Goal: Information Seeking & Learning: Understand process/instructions

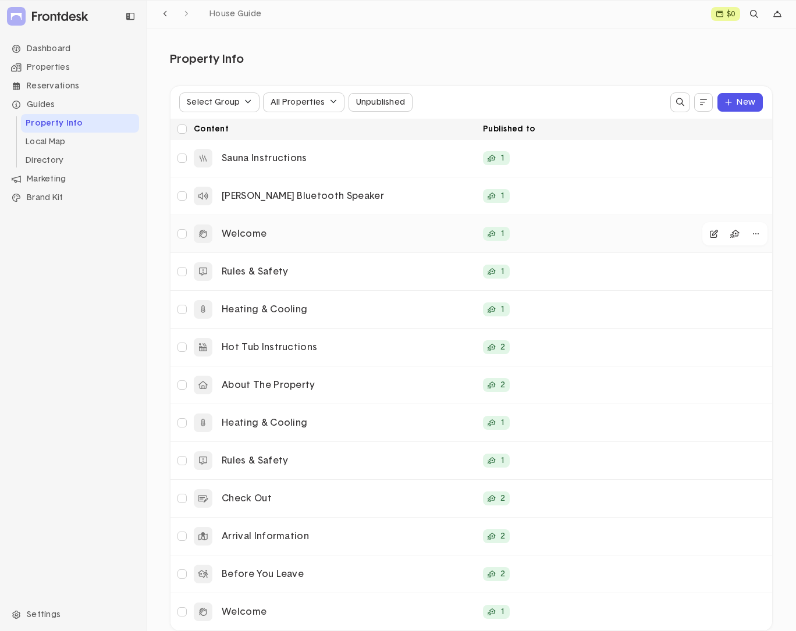
click at [284, 233] on p "Welcome" at bounding box center [348, 234] width 252 height 12
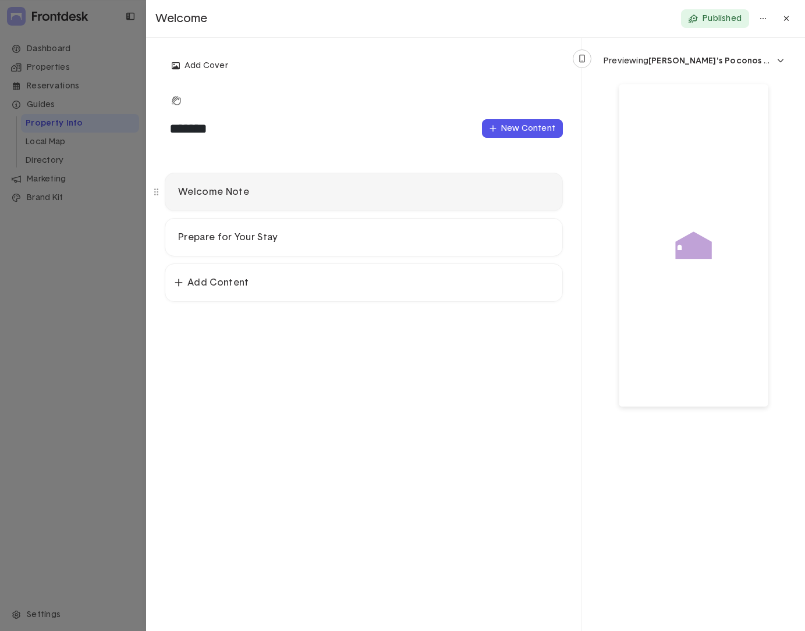
click at [303, 197] on p "Welcome Note" at bounding box center [363, 192] width 371 height 12
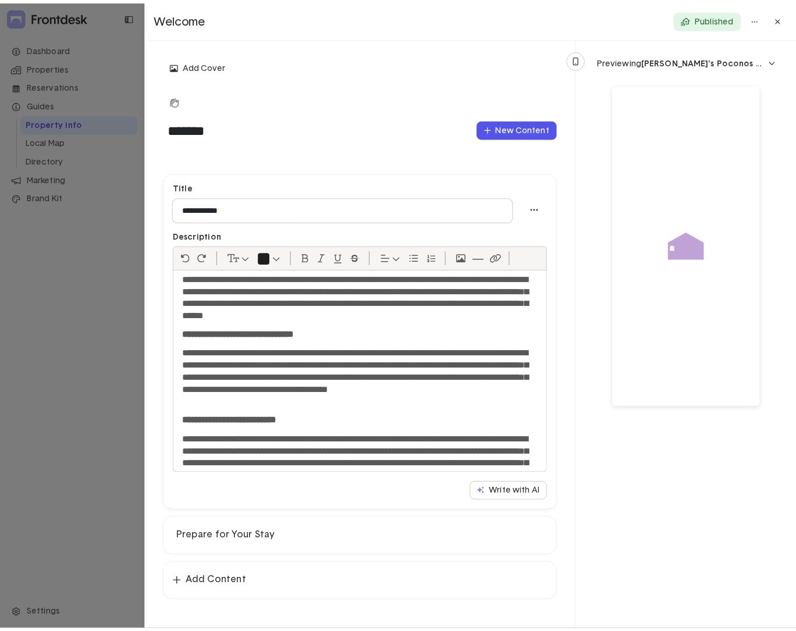
scroll to position [64, 0]
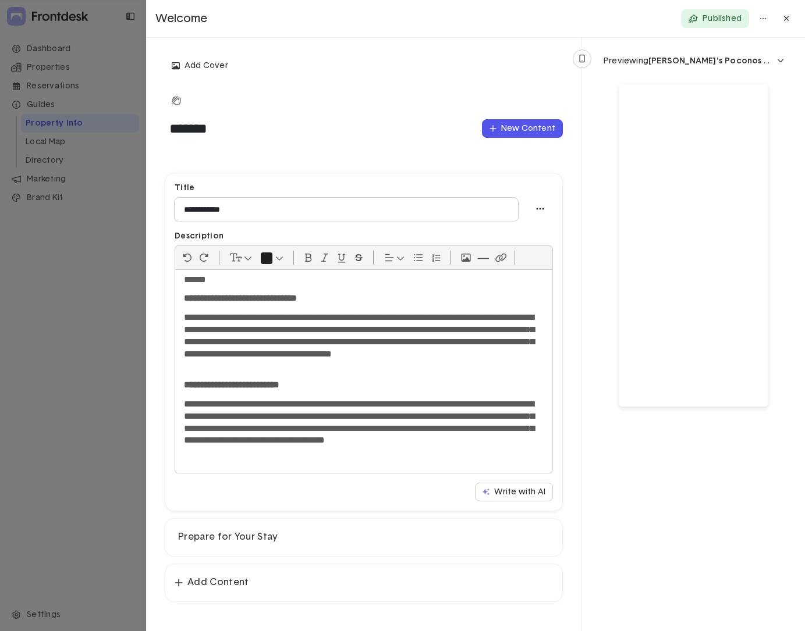
click at [51, 50] on div at bounding box center [402, 315] width 805 height 631
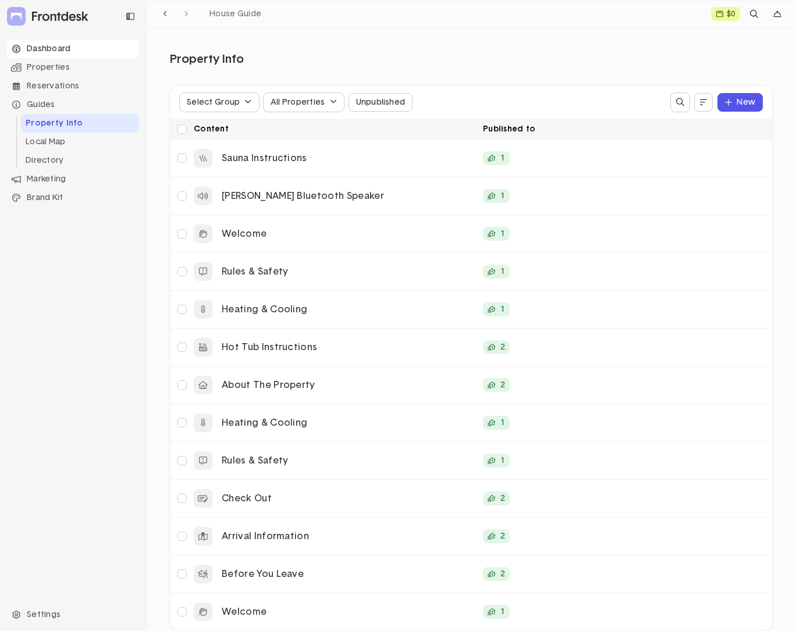
click at [55, 51] on div "Dashboard" at bounding box center [73, 49] width 132 height 19
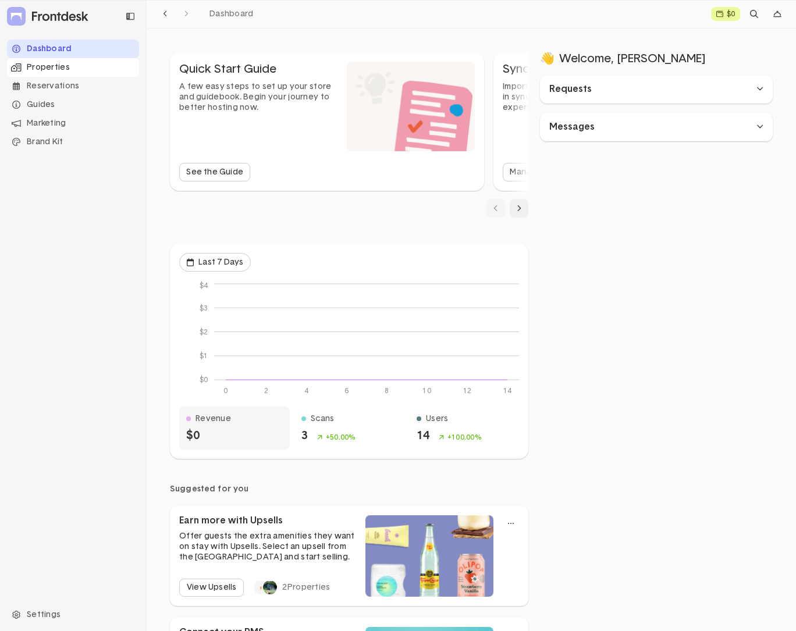
click at [53, 68] on div "Properties" at bounding box center [73, 67] width 132 height 19
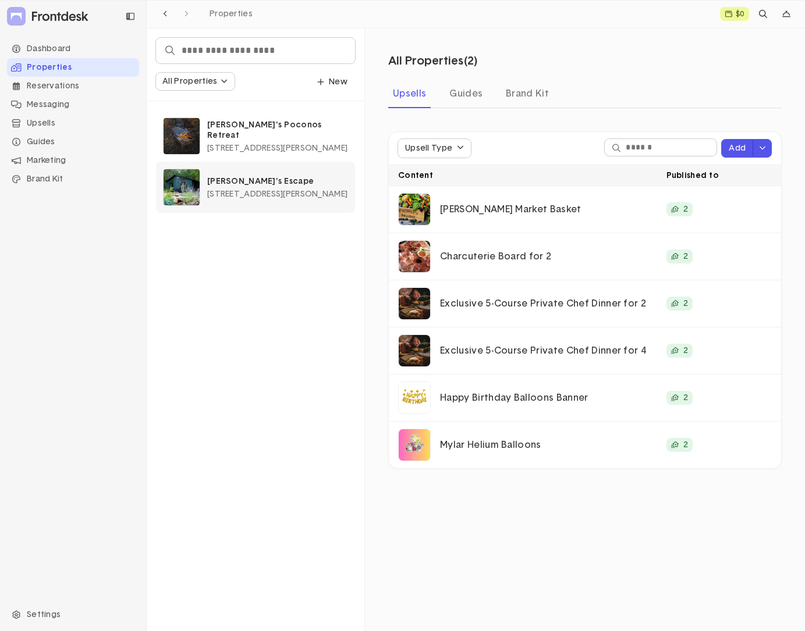
click at [258, 187] on div "Winnie's Escape 49 Parker Trail, Towamensing Trails, PA, USA" at bounding box center [277, 187] width 141 height 22
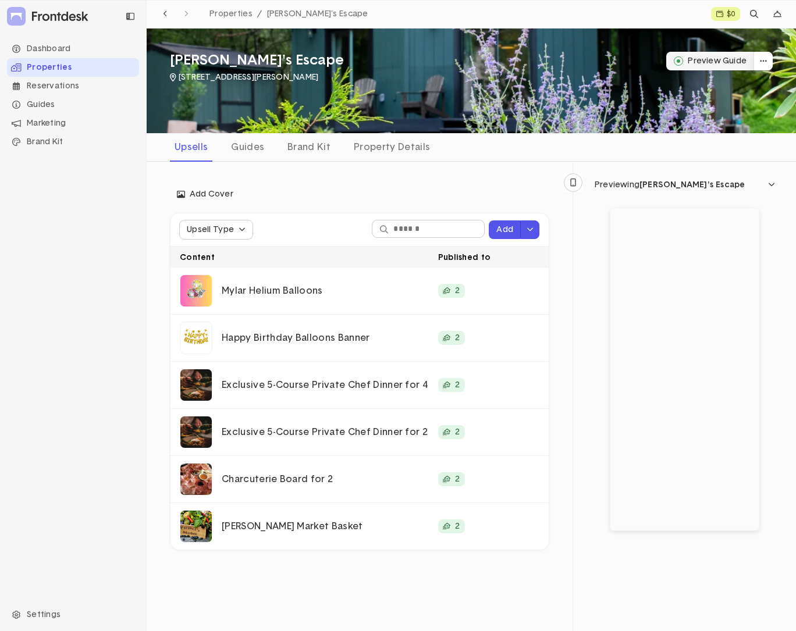
click at [695, 65] on button "Preview Guide" at bounding box center [710, 61] width 88 height 19
click at [44, 102] on div "Guides" at bounding box center [73, 104] width 132 height 19
click at [65, 123] on li "Property Info" at bounding box center [80, 123] width 118 height 19
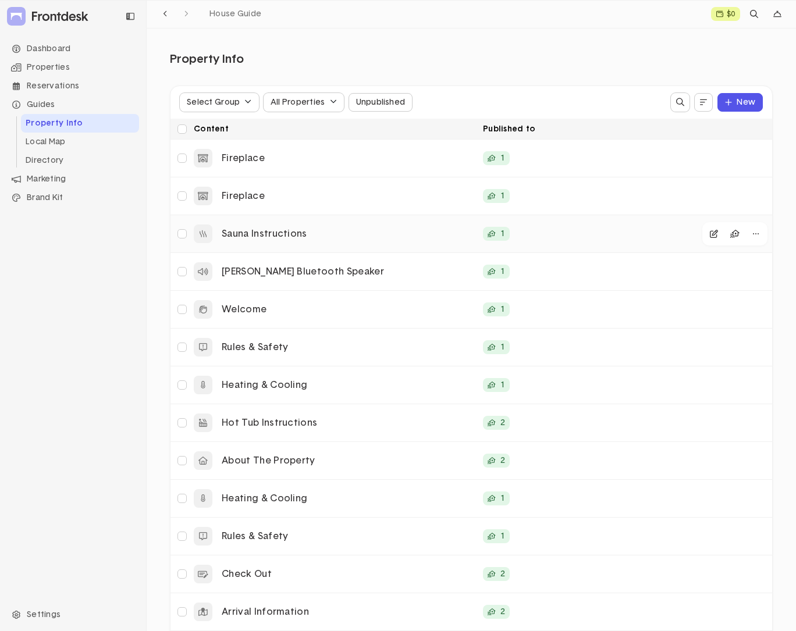
click at [315, 237] on p "Sauna Instructions" at bounding box center [348, 234] width 252 height 12
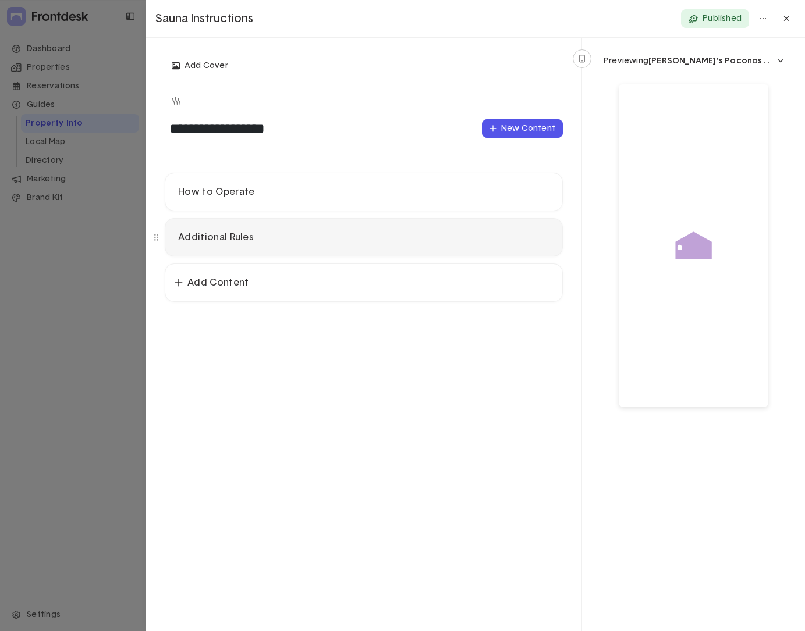
click at [297, 238] on p "Additional Rules" at bounding box center [363, 238] width 371 height 12
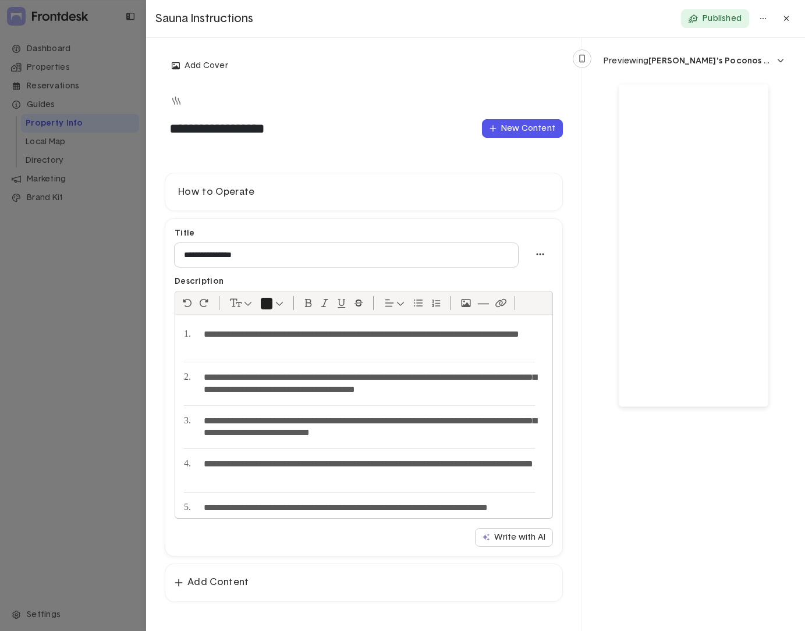
scroll to position [73, 0]
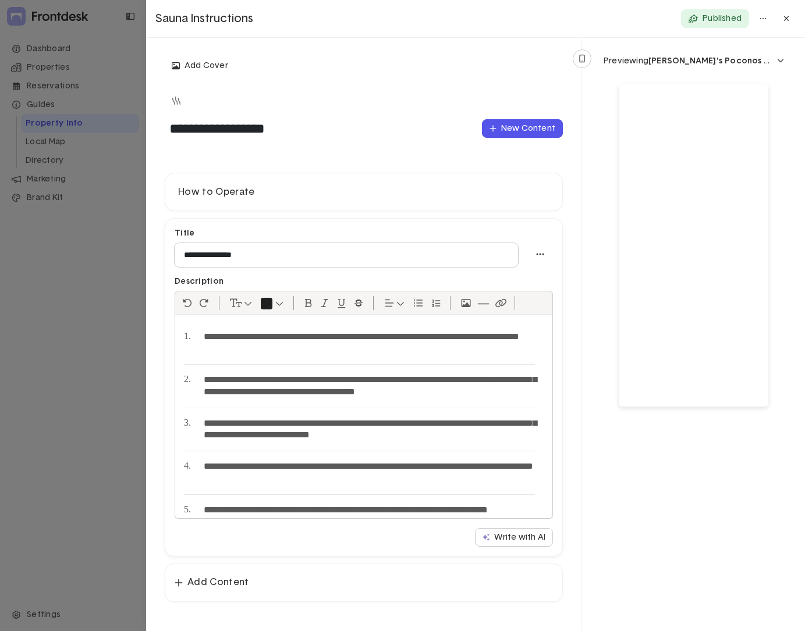
click at [283, 396] on li "**********" at bounding box center [359, 387] width 351 height 44
click at [360, 403] on li "**********" at bounding box center [359, 387] width 351 height 44
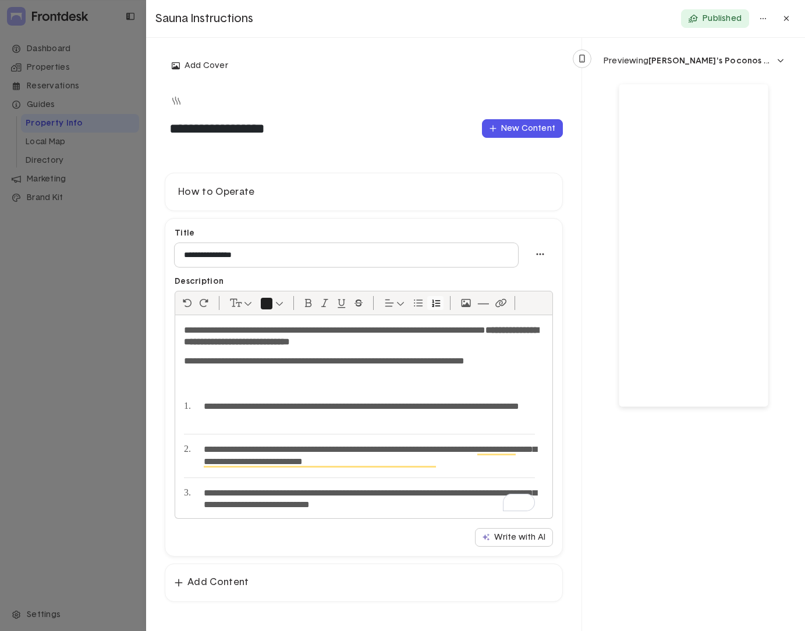
scroll to position [0, 0]
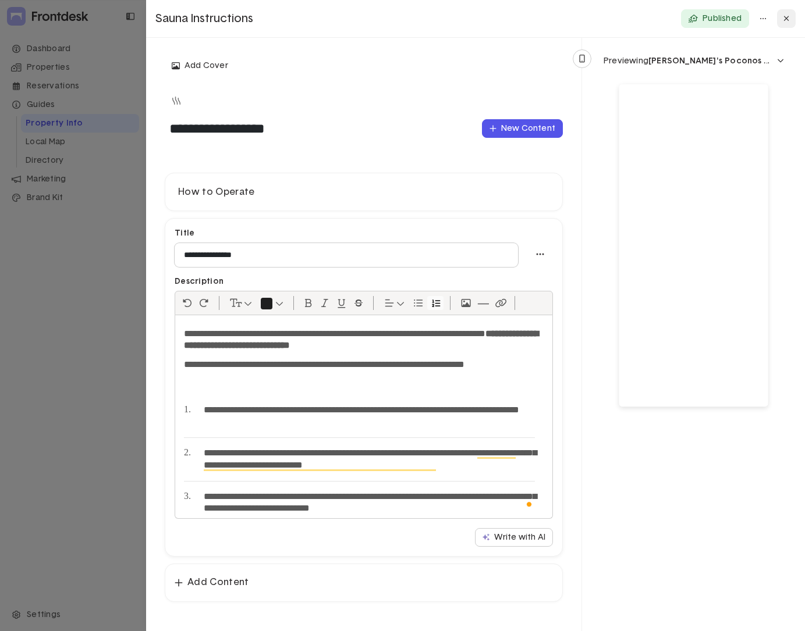
click at [786, 23] on button at bounding box center [786, 18] width 19 height 19
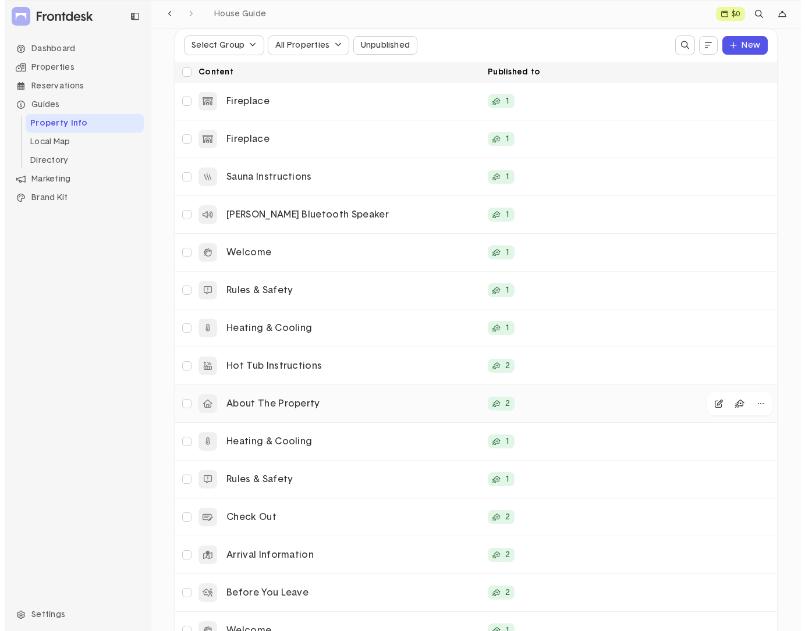
scroll to position [65, 0]
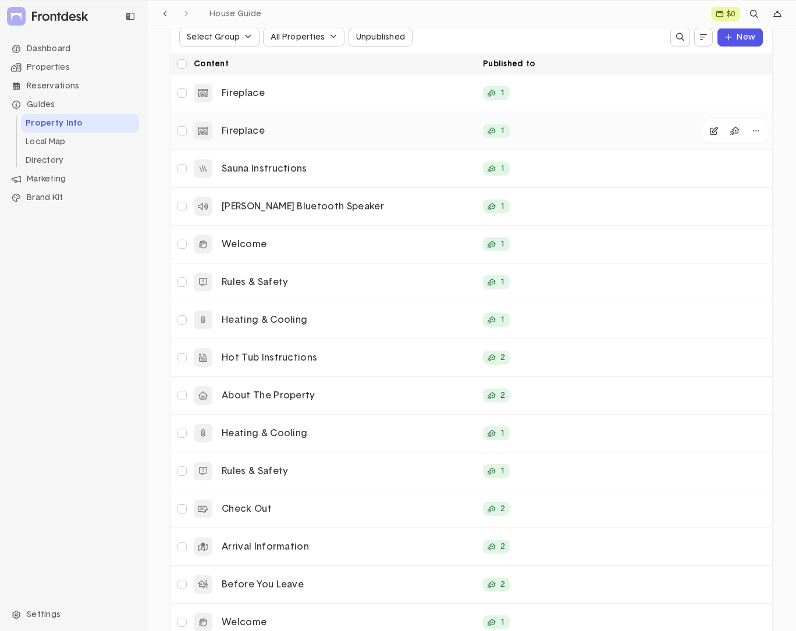
click at [253, 132] on p "Fireplace" at bounding box center [348, 131] width 252 height 12
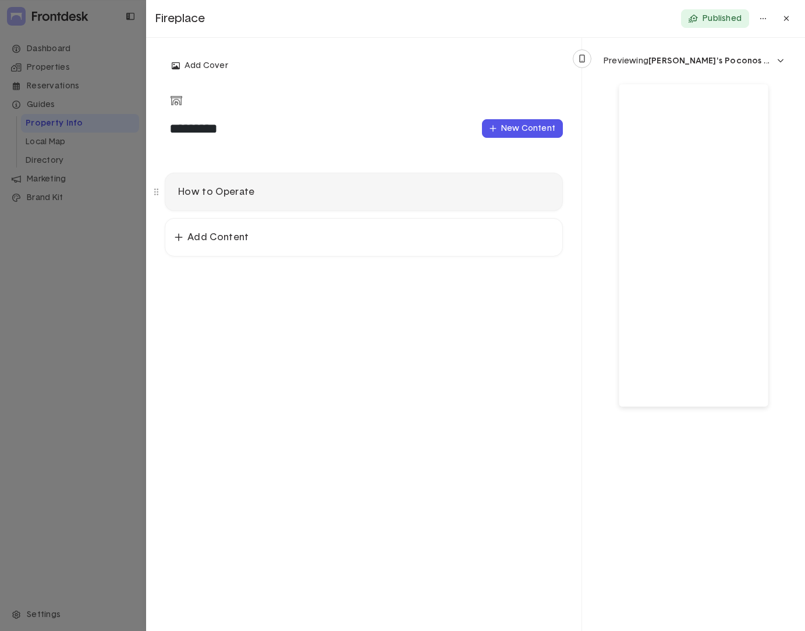
click at [359, 192] on p "How to Operate" at bounding box center [363, 192] width 371 height 12
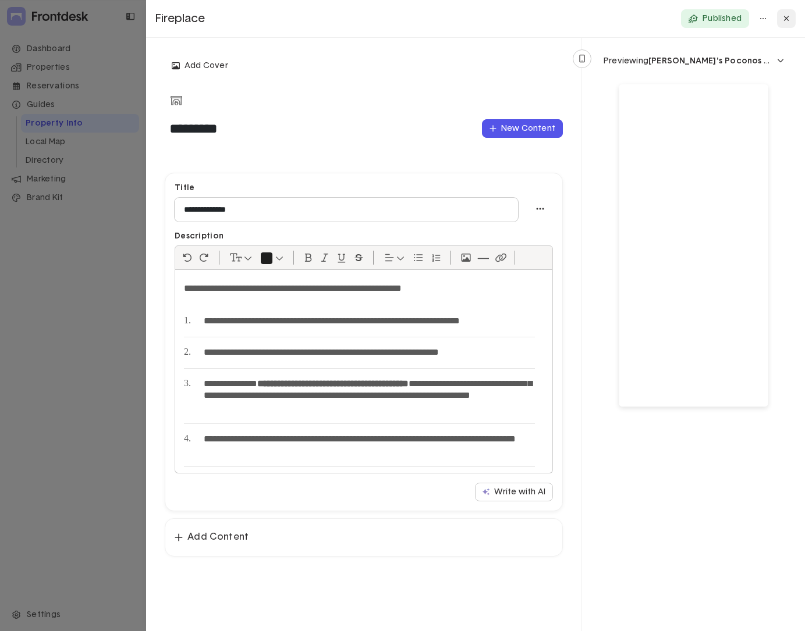
click at [783, 15] on icon at bounding box center [786, 19] width 6 height 8
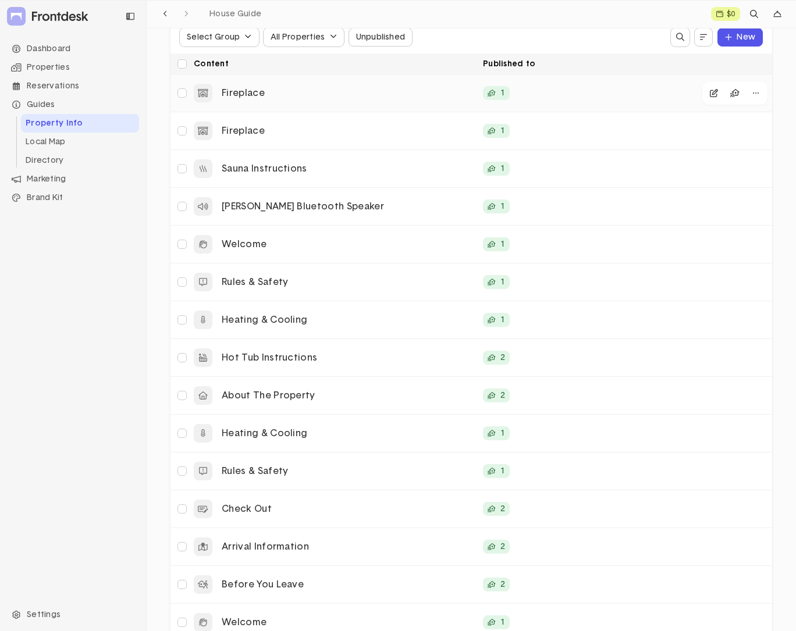
click at [287, 95] on p "Fireplace" at bounding box center [348, 93] width 252 height 12
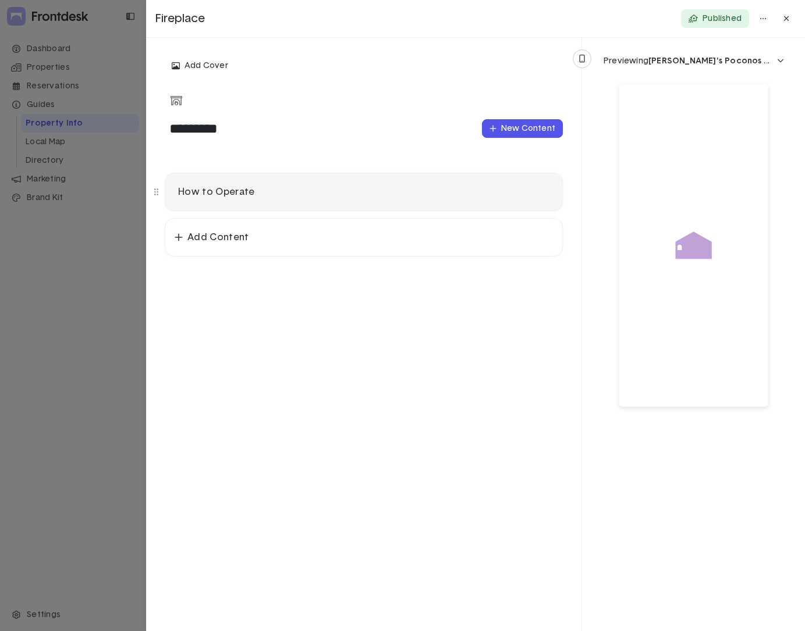
click at [302, 203] on div "How to Operate" at bounding box center [363, 191] width 397 height 37
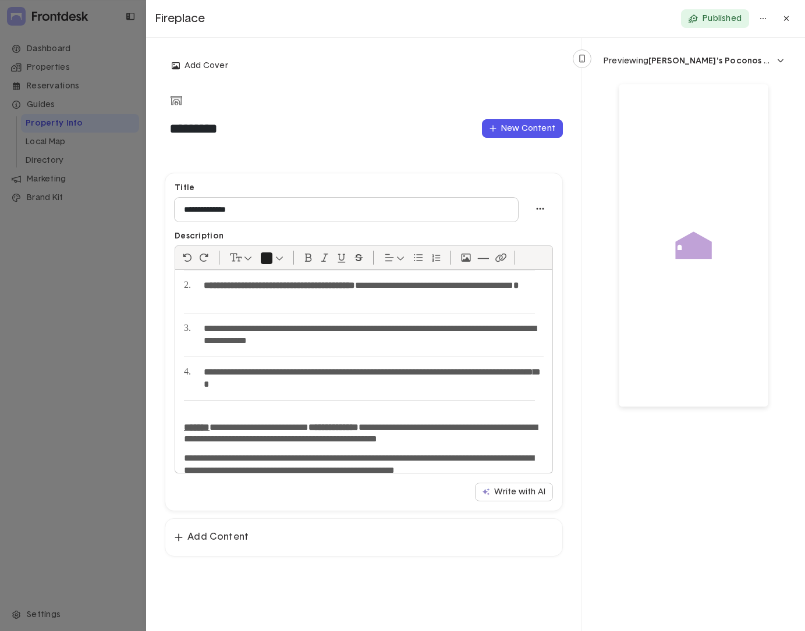
scroll to position [85, 0]
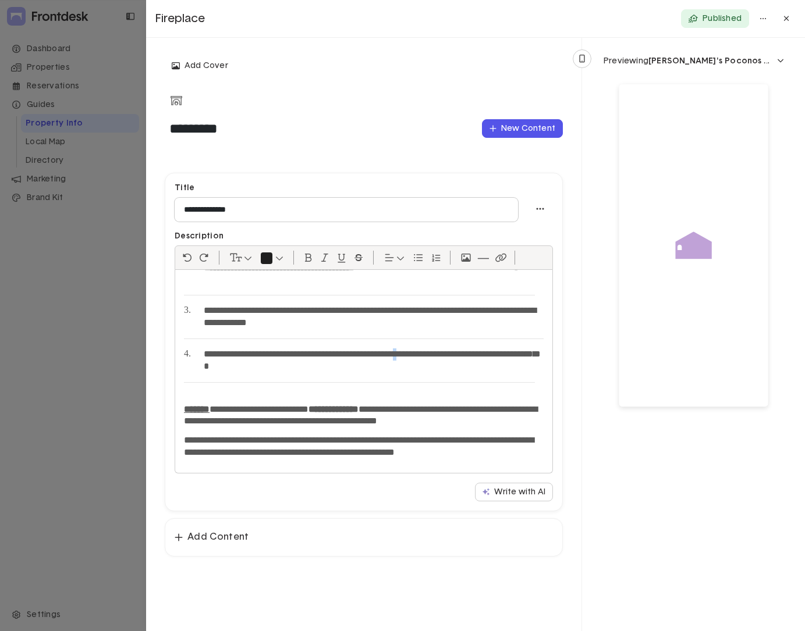
click at [436, 354] on li "**********" at bounding box center [359, 361] width 351 height 44
click at [513, 57] on div "Add Cover Change cover Remove" at bounding box center [364, 65] width 398 height 19
click at [301, 60] on div "Add Cover Change cover Remove" at bounding box center [364, 65] width 398 height 19
click at [783, 17] on icon at bounding box center [786, 19] width 6 height 8
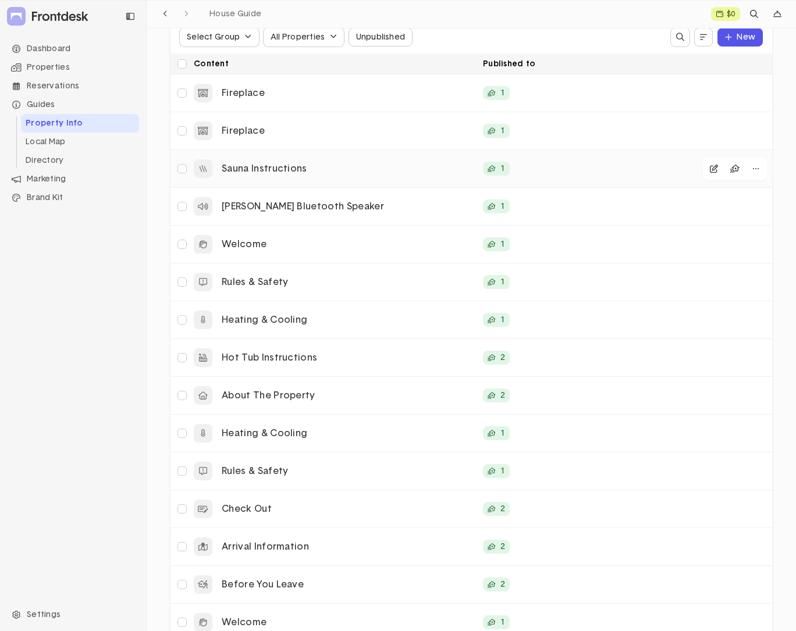
click at [283, 172] on p "Sauna Instructions" at bounding box center [348, 169] width 252 height 12
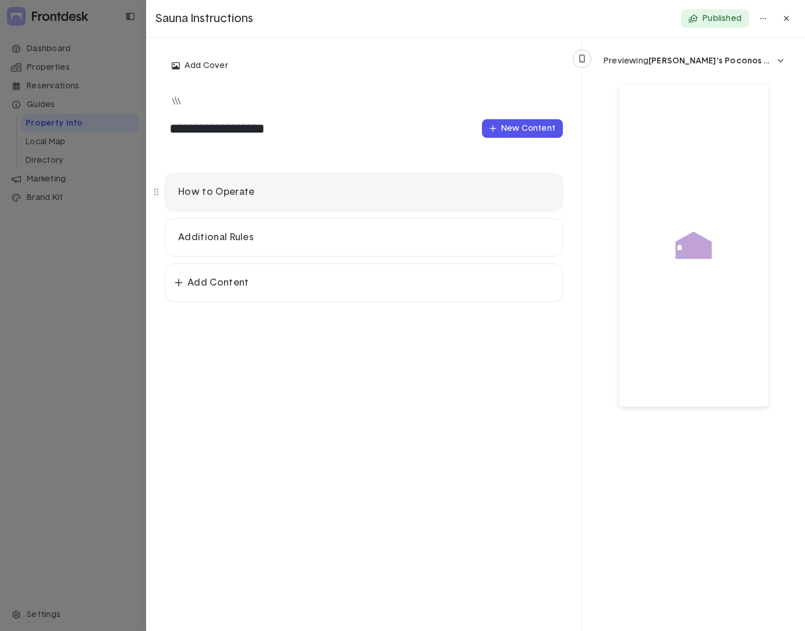
click at [287, 190] on p "How to Operate" at bounding box center [363, 192] width 371 height 12
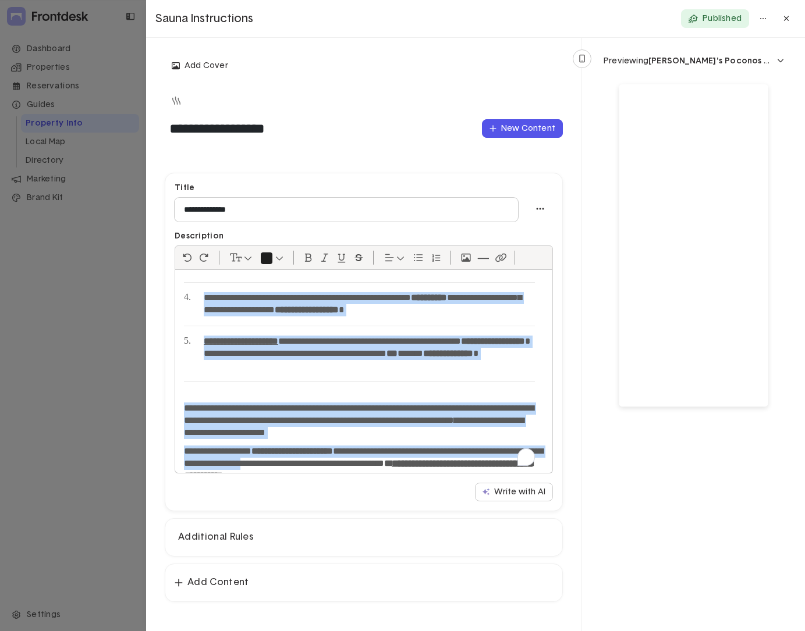
scroll to position [247, 0]
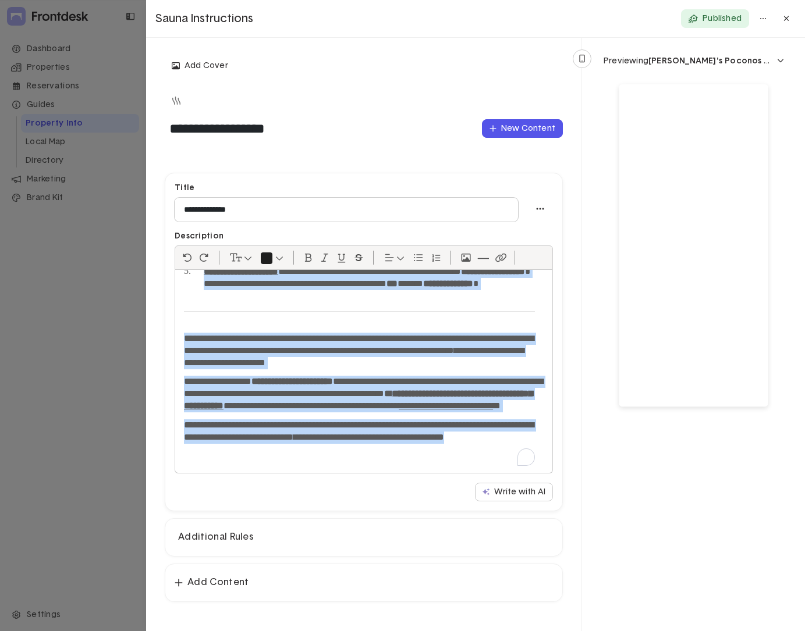
drag, startPoint x: 182, startPoint y: 290, endPoint x: 337, endPoint y: 460, distance: 230.7
click at [337, 460] on div "**********" at bounding box center [363, 371] width 377 height 203
copy div "**********"
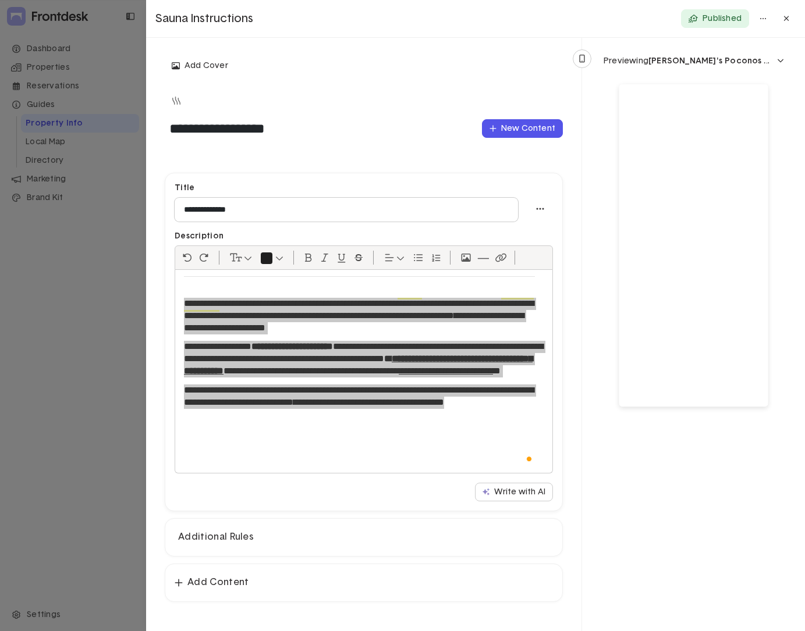
scroll to position [294, 0]
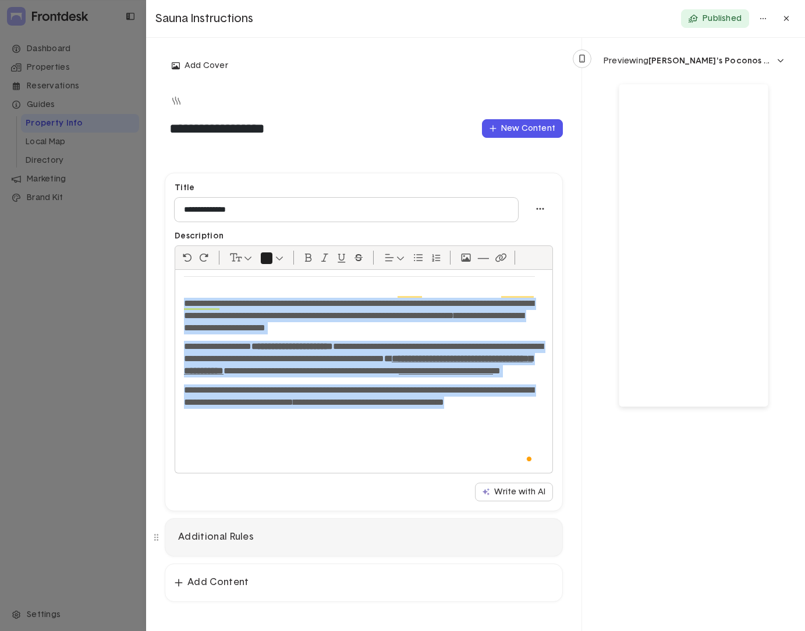
click at [246, 539] on p "Additional Rules" at bounding box center [363, 537] width 371 height 12
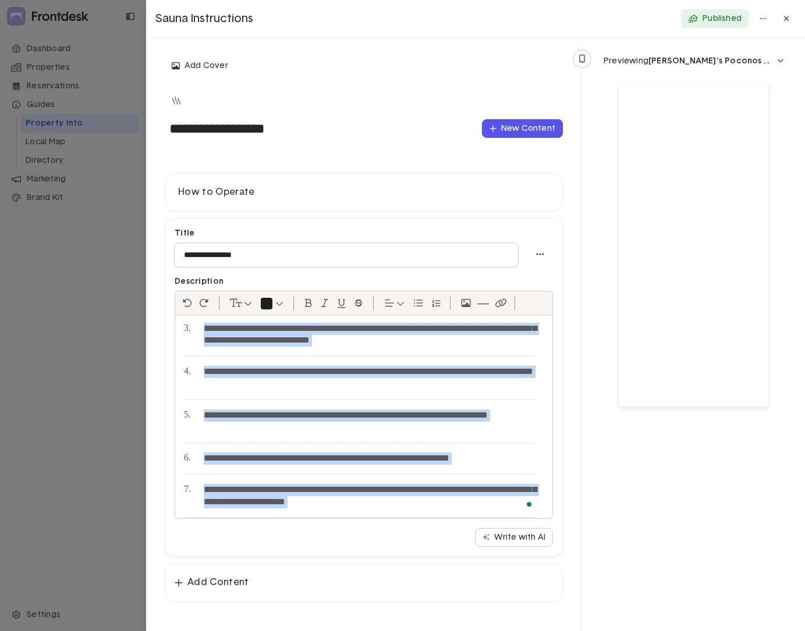
scroll to position [394, 0]
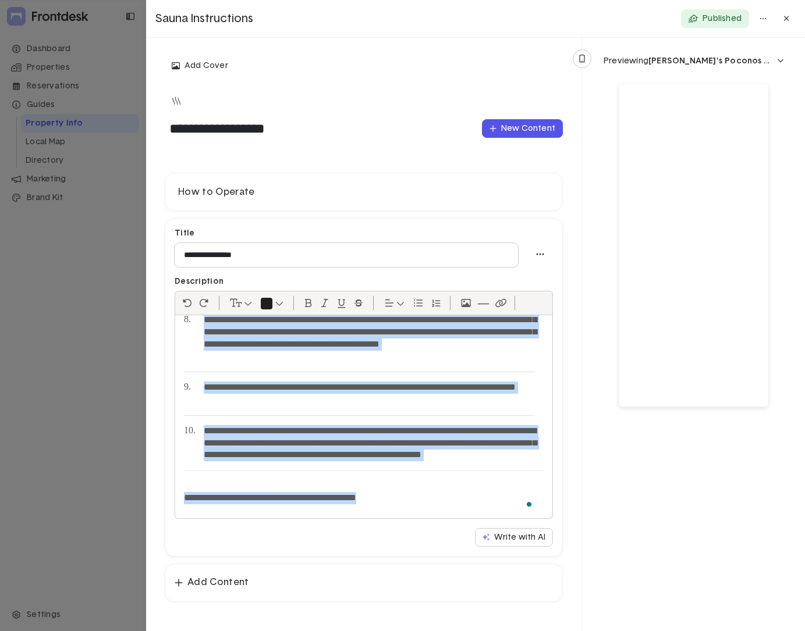
drag, startPoint x: 184, startPoint y: 333, endPoint x: 380, endPoint y: 539, distance: 284.4
click at [380, 539] on div "**********" at bounding box center [364, 387] width 378 height 318
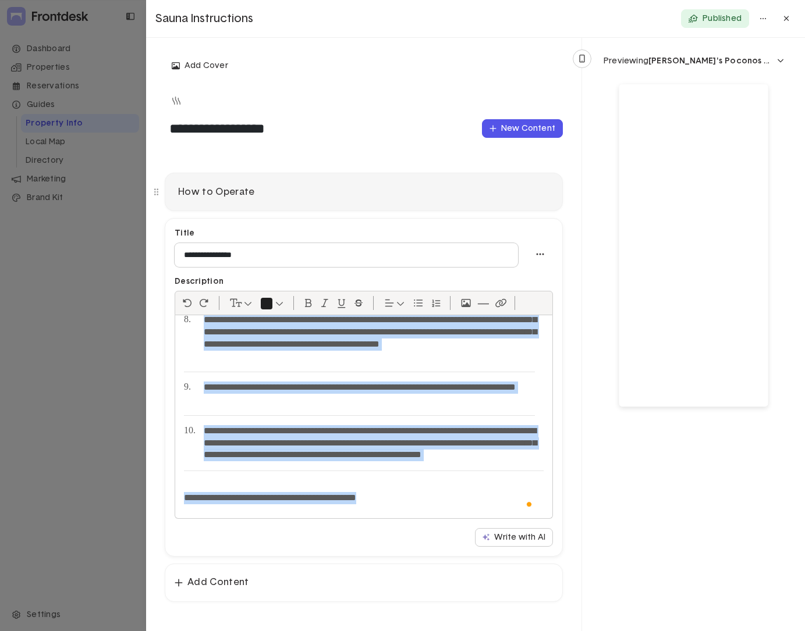
copy div "**********"
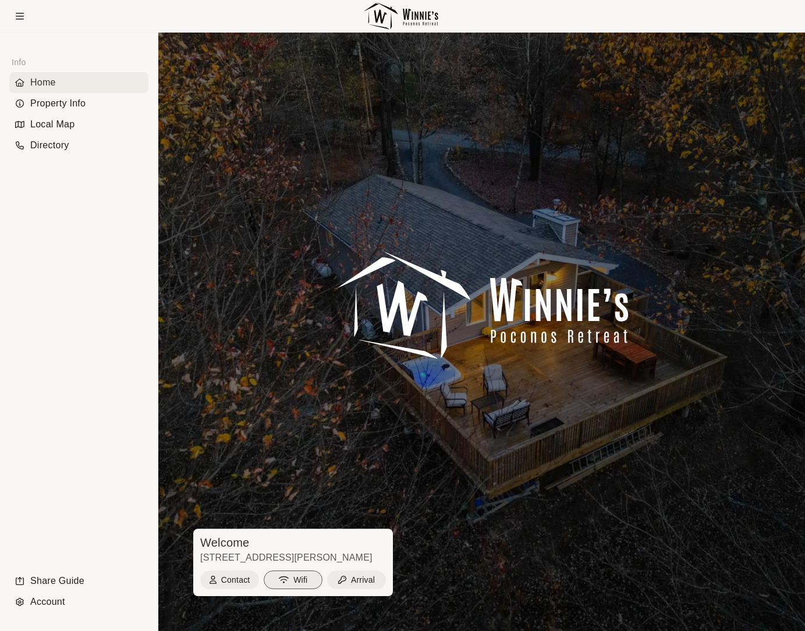
click at [301, 579] on button "Wifi" at bounding box center [293, 580] width 59 height 19
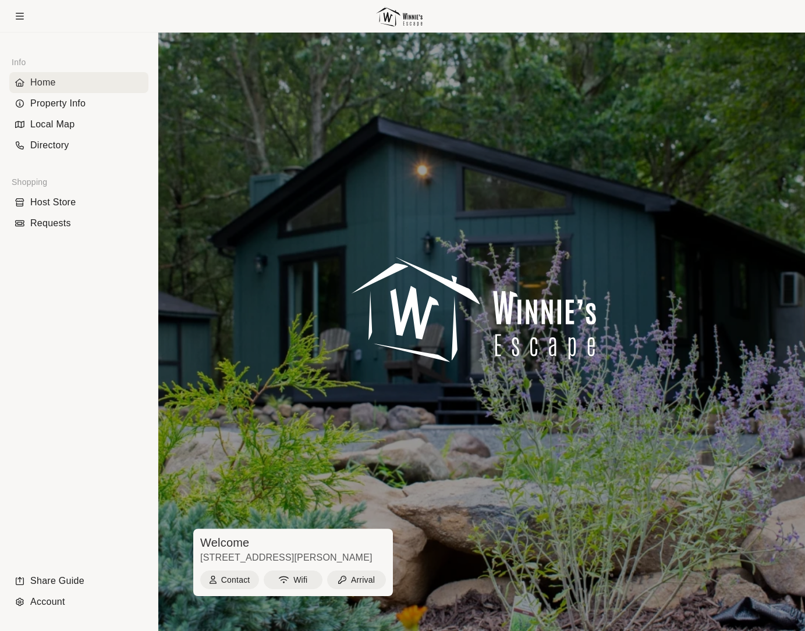
drag, startPoint x: 69, startPoint y: 110, endPoint x: 164, endPoint y: 127, distance: 96.4
click at [69, 110] on div "Property Info" at bounding box center [78, 103] width 139 height 21
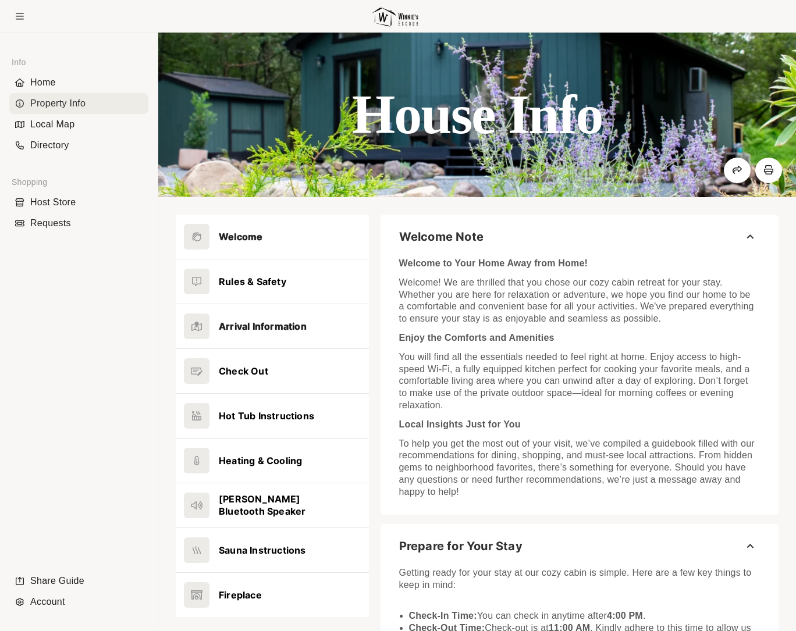
scroll to position [17, 0]
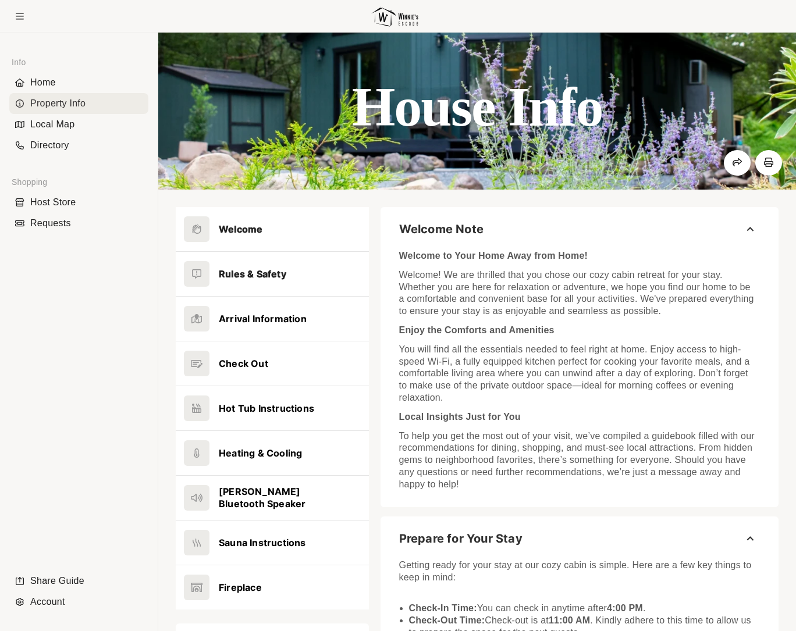
click at [290, 275] on button at bounding box center [272, 274] width 193 height 44
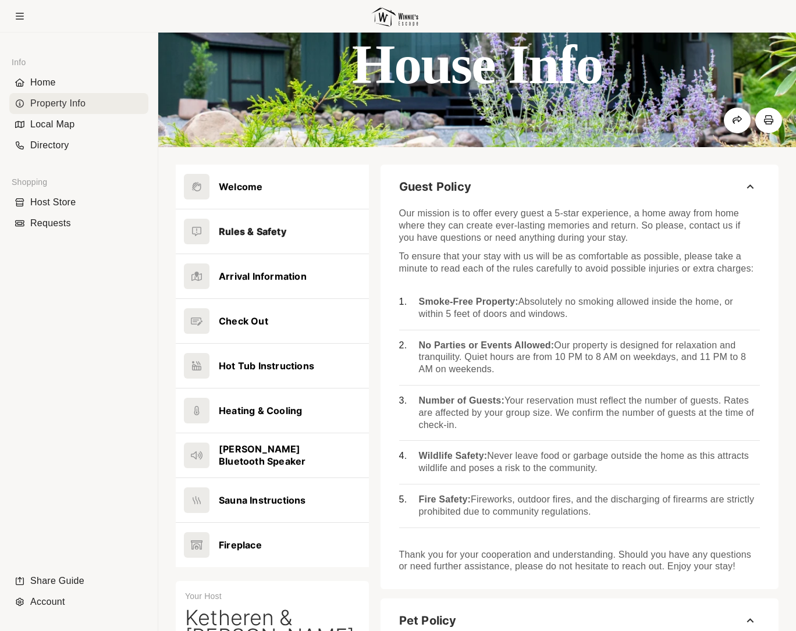
scroll to position [92, 0]
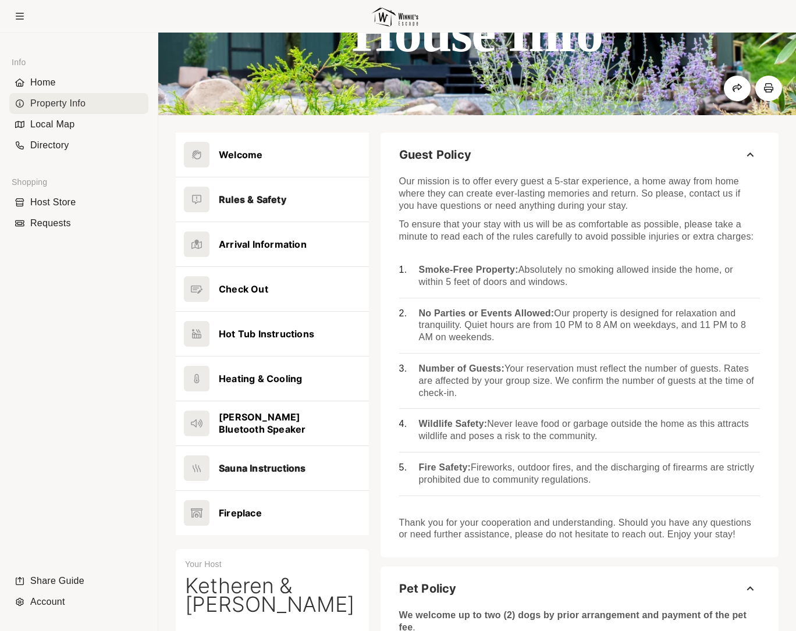
click at [283, 460] on button at bounding box center [272, 468] width 193 height 44
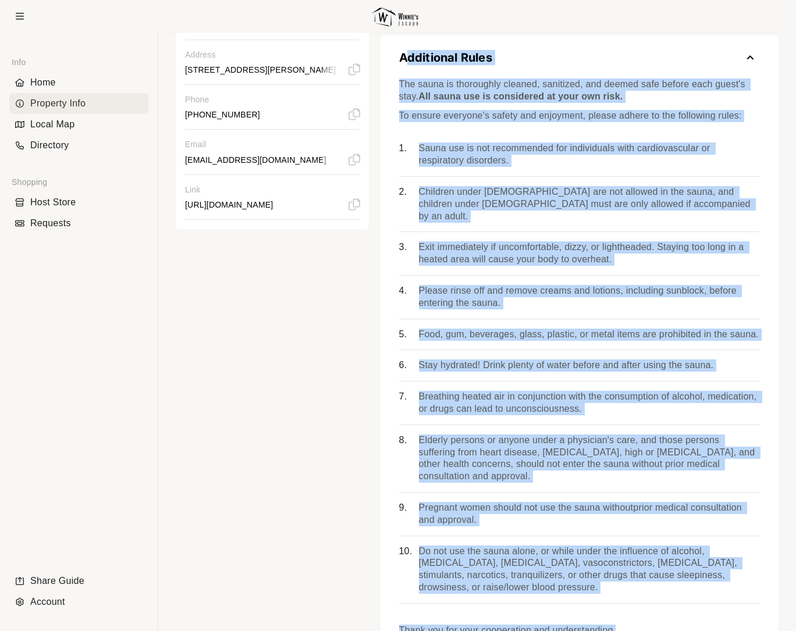
scroll to position [746, 0]
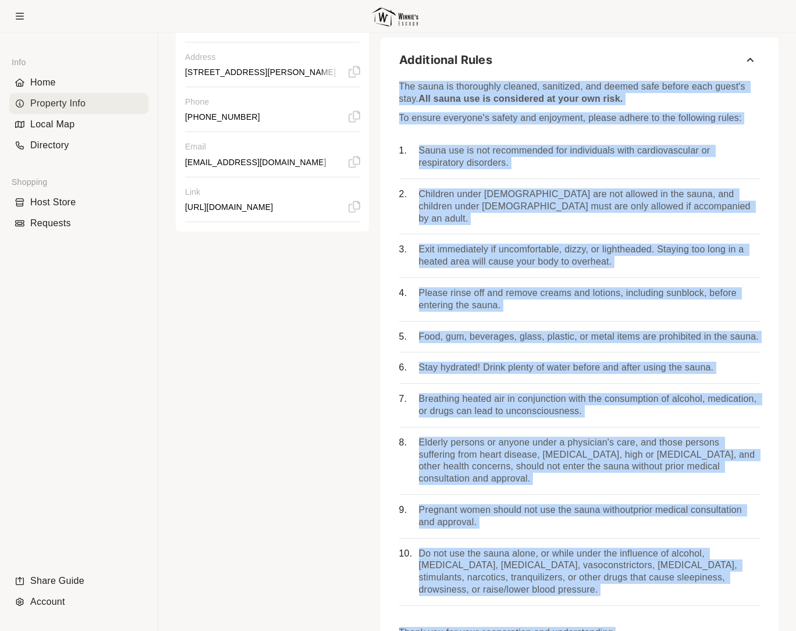
drag, startPoint x: 637, startPoint y: 594, endPoint x: 395, endPoint y: 89, distance: 560.4
click at [395, 89] on div "The sauna is thoroughly cleaned, sanitized, and deemed safe before each guest's…" at bounding box center [580, 362] width 398 height 574
copy div "The sauna is thoroughly cleaned, sanitized, and deemed safe before each guest's…"
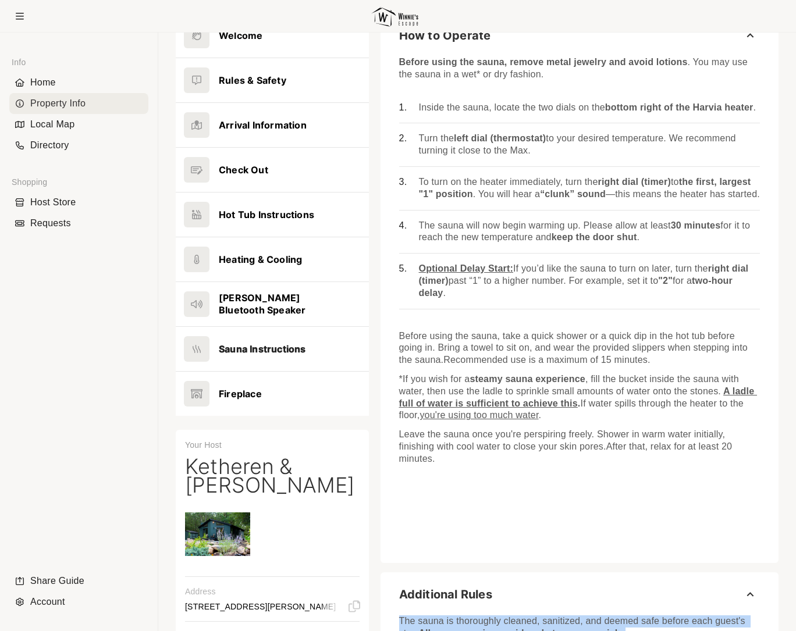
scroll to position [190, 0]
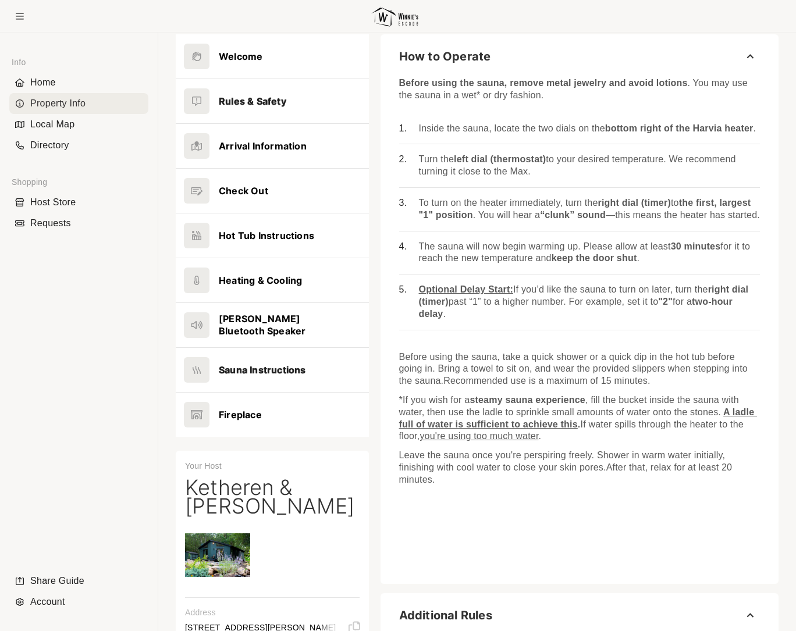
click at [266, 106] on button at bounding box center [272, 101] width 193 height 44
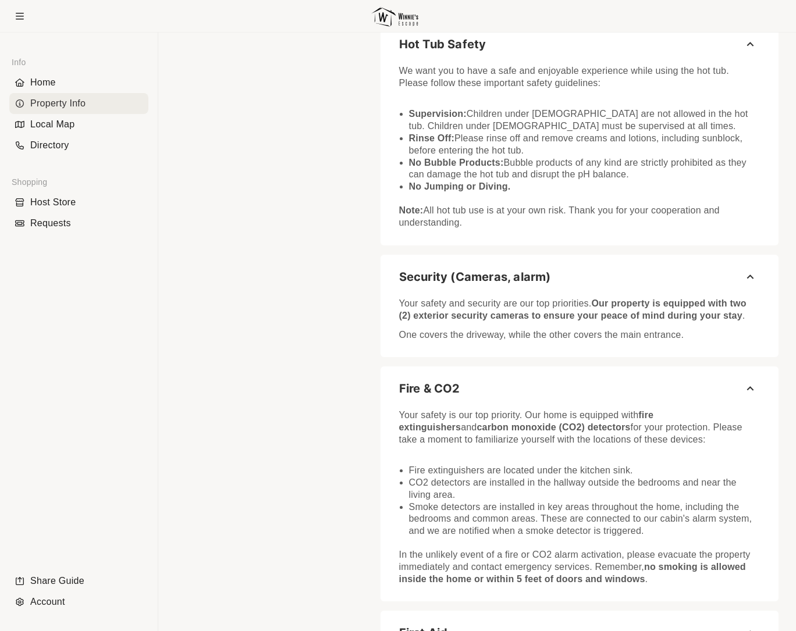
scroll to position [2015, 0]
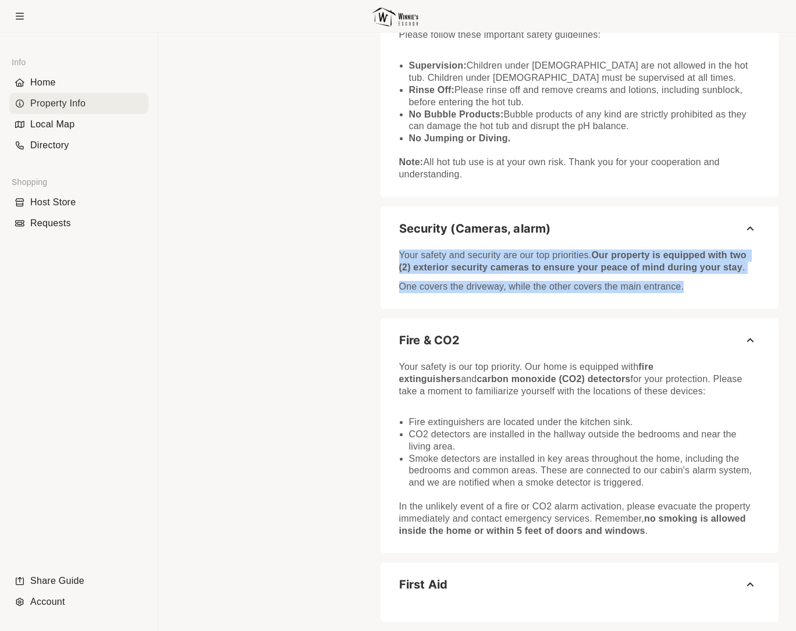
drag, startPoint x: 676, startPoint y: 289, endPoint x: 401, endPoint y: 254, distance: 276.9
click at [401, 254] on div "Your safety and security are our top priorities. Our property is equipped with …" at bounding box center [579, 268] width 361 height 49
copy div "Your safety and security are our top priorities. Our property is equipped with …"
click at [680, 289] on p "One covers the driveway, while the other covers the main entrance." at bounding box center [579, 287] width 361 height 12
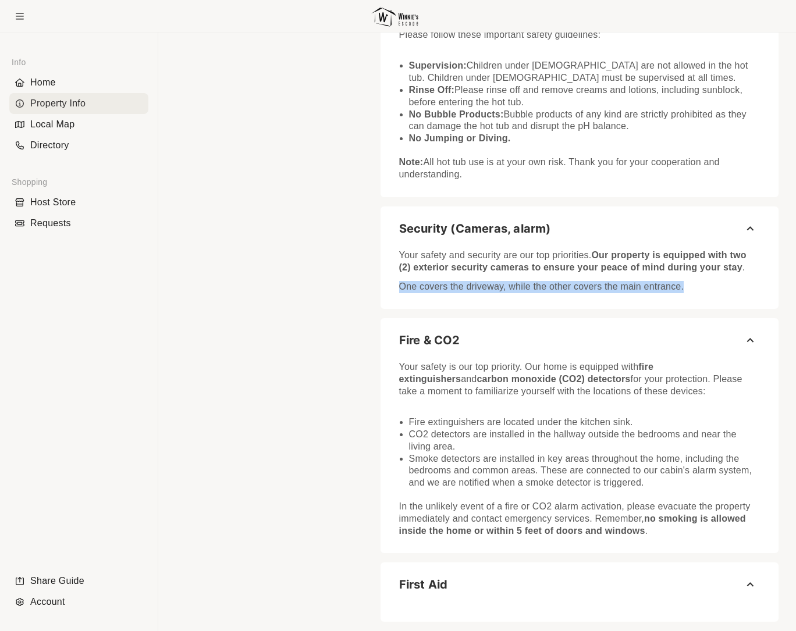
drag, startPoint x: 704, startPoint y: 287, endPoint x: 396, endPoint y: 291, distance: 308.4
click at [396, 291] on div "Your safety and security are our top priorities. Our property is equipped with …" at bounding box center [580, 273] width 398 height 58
copy p "One covers the driveway, while the other covers the main entrance."
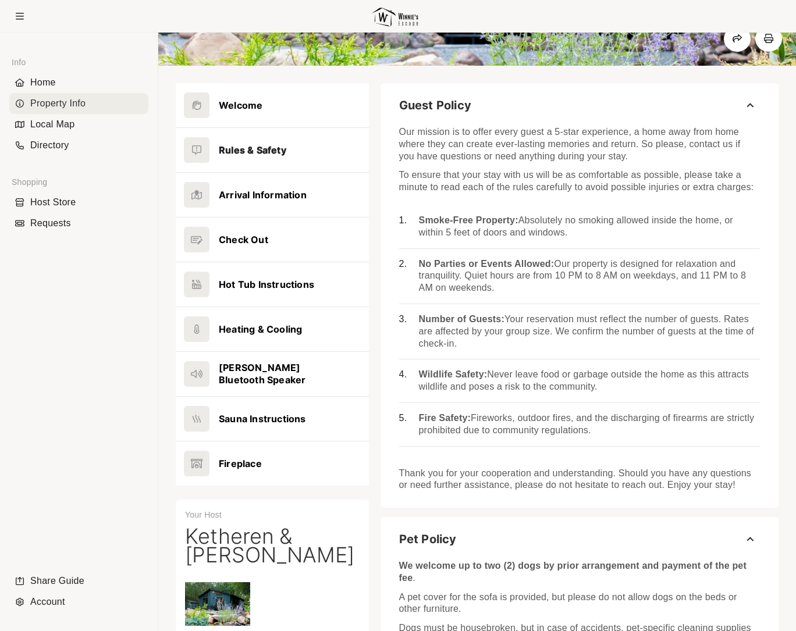
scroll to position [189, 0]
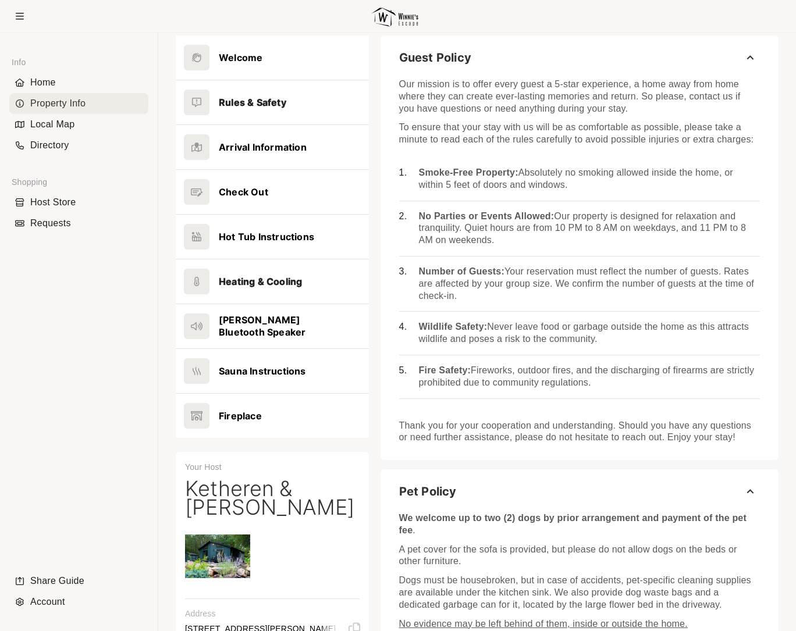
click at [292, 280] on button at bounding box center [272, 282] width 193 height 44
click at [246, 421] on button at bounding box center [272, 416] width 193 height 44
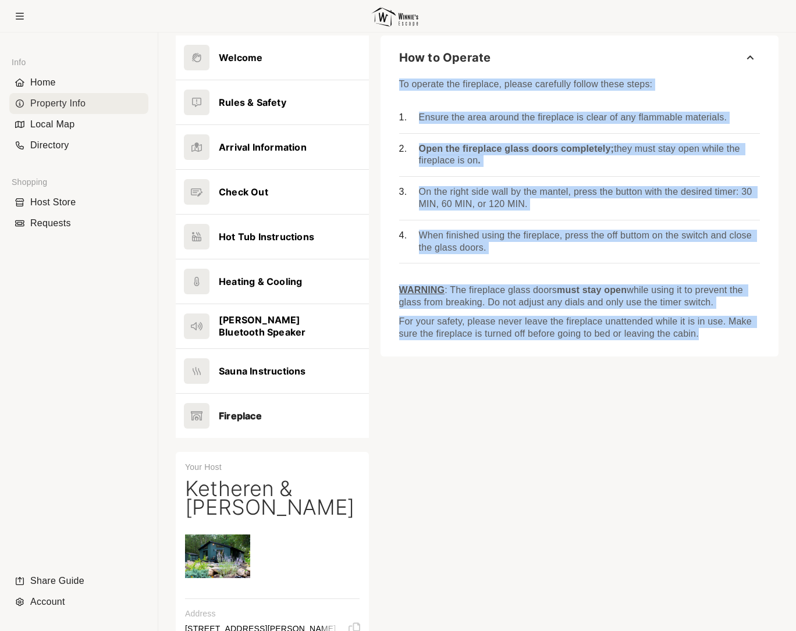
drag, startPoint x: 708, startPoint y: 339, endPoint x: 400, endPoint y: 80, distance: 402.3
click at [400, 80] on div "To operate the fireplace, please carefully follow these steps: Ensure the area …" at bounding box center [579, 207] width 361 height 268
copy div "To operate the fireplace, please carefully follow these steps: Ensure the area …"
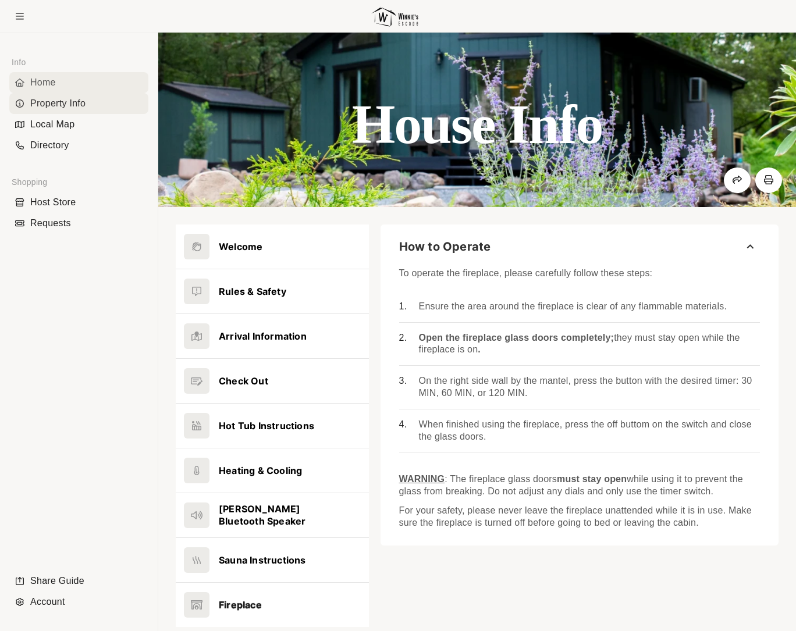
click at [61, 83] on div "Home" at bounding box center [78, 82] width 139 height 21
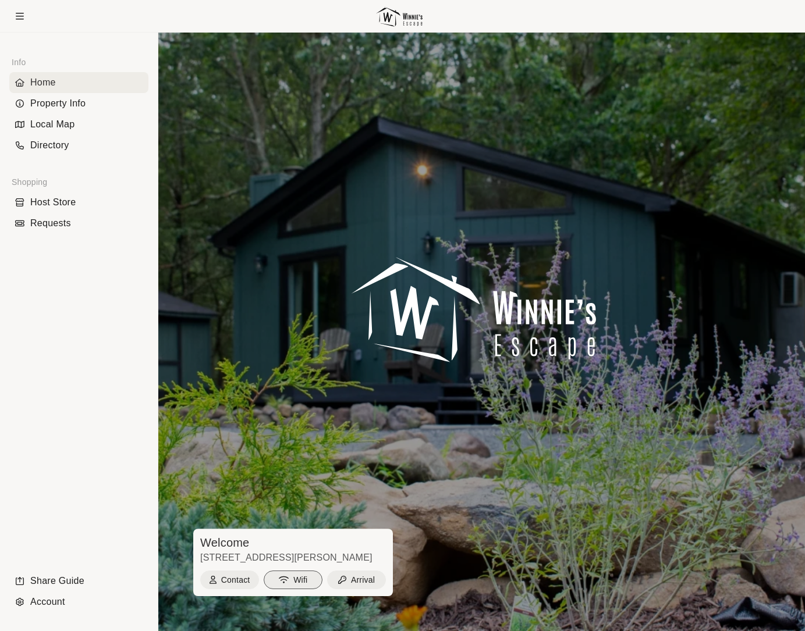
click at [290, 575] on button "Wifi" at bounding box center [293, 580] width 59 height 19
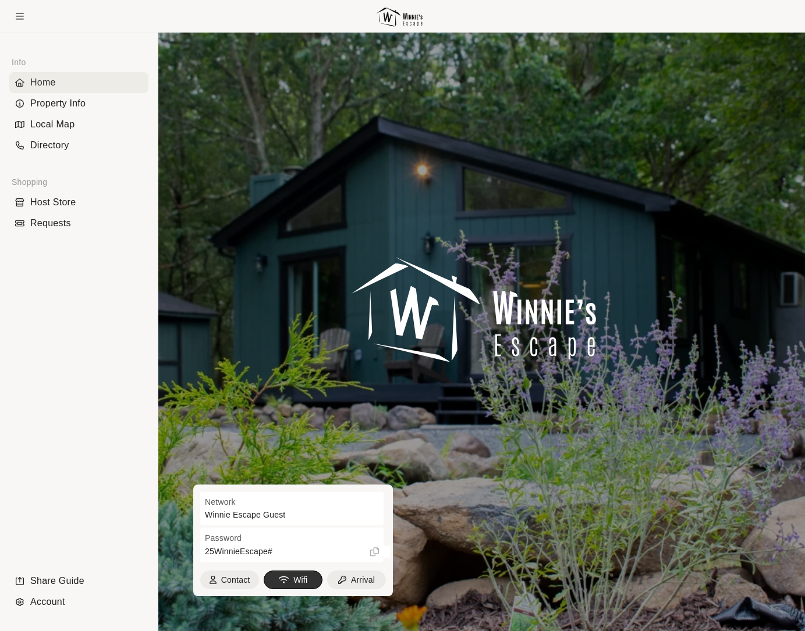
click at [375, 552] on icon at bounding box center [374, 552] width 9 height 12
